Goal: Task Accomplishment & Management: Use online tool/utility

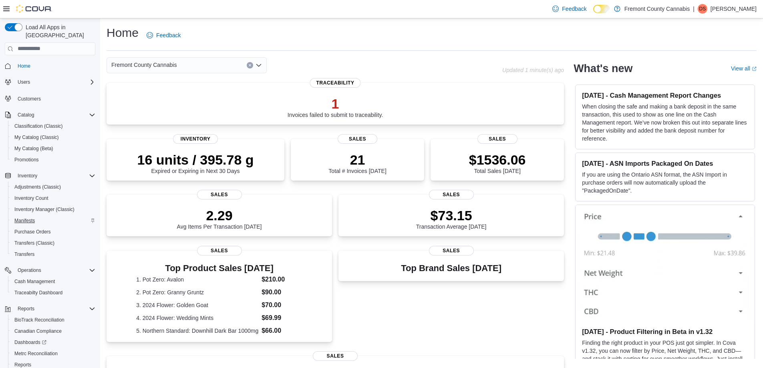
scroll to position [1, 0]
click at [24, 218] on span "Manifests" at bounding box center [24, 221] width 20 height 6
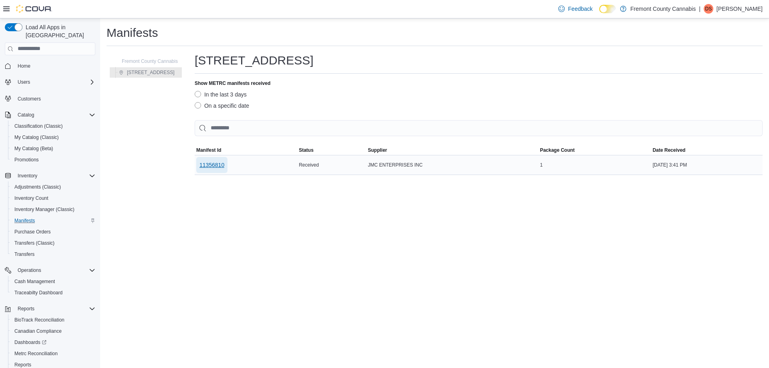
click at [213, 170] on span "11356810" at bounding box center [212, 165] width 25 height 16
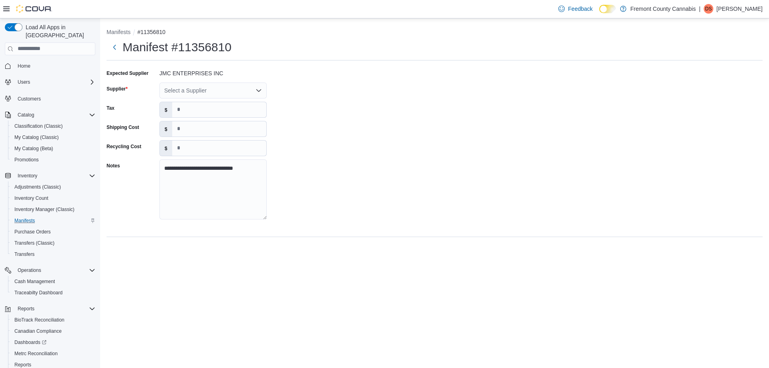
click at [230, 89] on div "Select a Supplier" at bounding box center [212, 91] width 107 height 16
type input "***"
click at [231, 104] on span "Fre mont County Cannabis" at bounding box center [218, 104] width 88 height 8
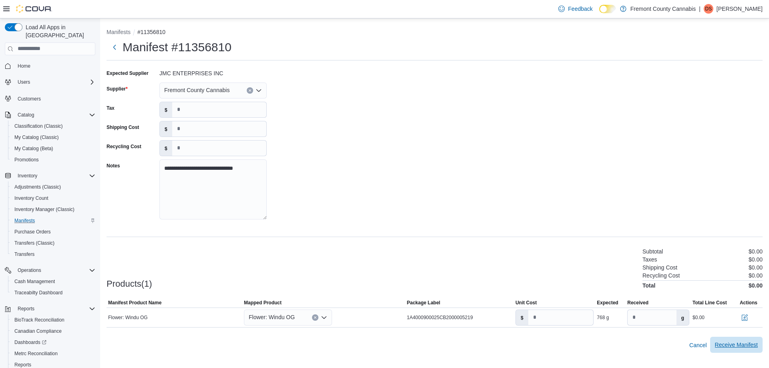
click at [734, 345] on span "Receive Manifest" at bounding box center [736, 345] width 43 height 8
